Goal: Transaction & Acquisition: Subscribe to service/newsletter

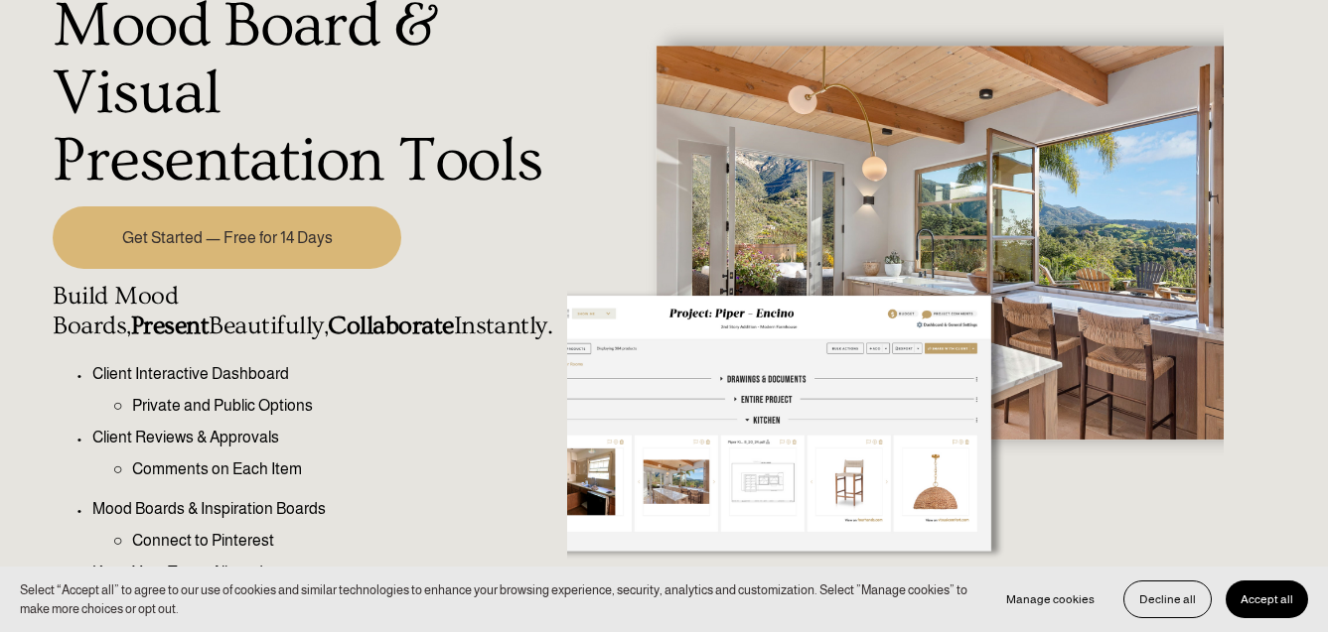
click at [187, 262] on link "Get Started — Free for 14 Days" at bounding box center [227, 239] width 349 height 64
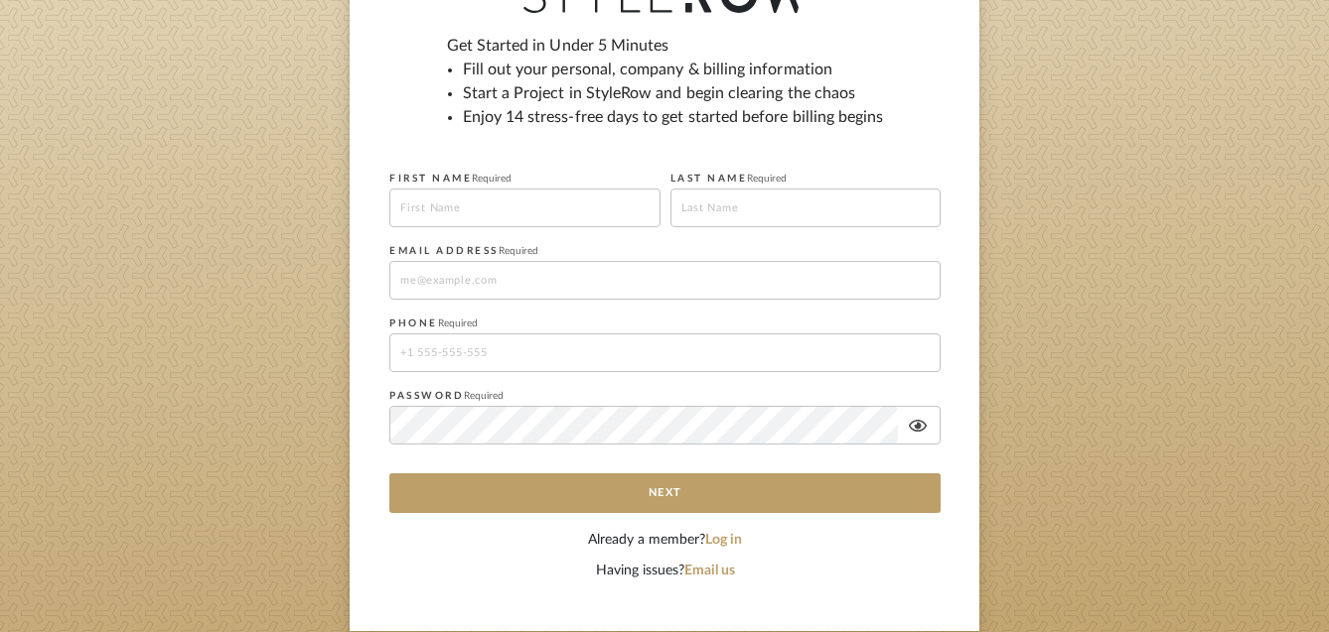
scroll to position [262, 0]
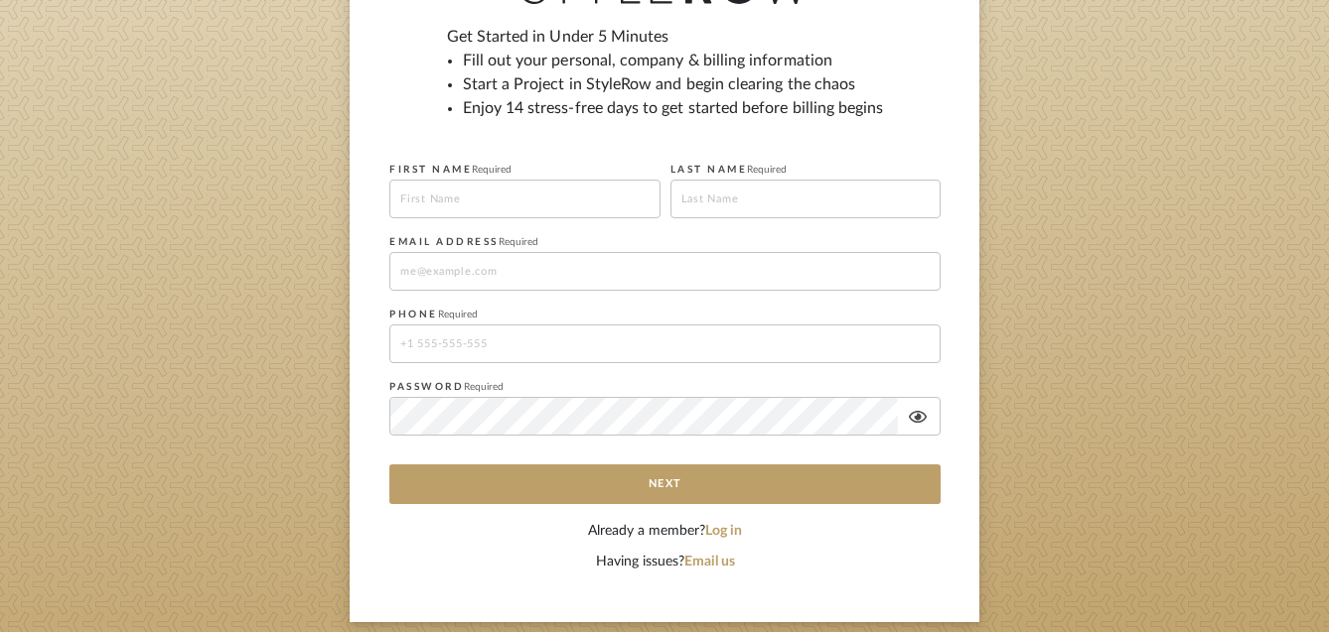
click at [474, 208] on input at bounding box center [524, 199] width 271 height 39
type input "[MEDICAL_DATA]"
type input "Bildik"
type input "yazgulubildik89"
